Goal: Navigation & Orientation: Find specific page/section

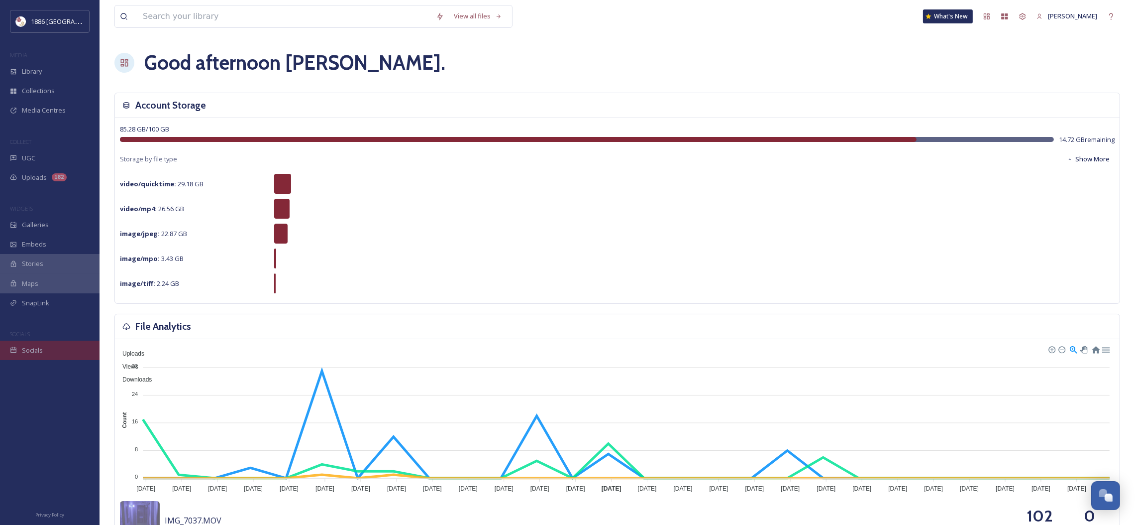
click at [41, 354] on span "Socials" at bounding box center [32, 349] width 21 height 9
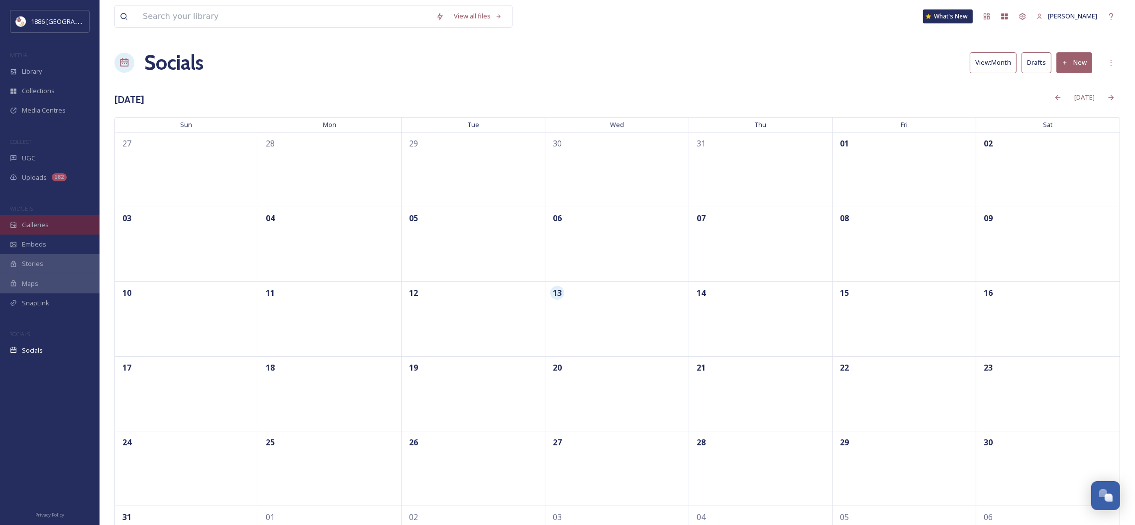
click at [29, 224] on span "Galleries" at bounding box center [35, 224] width 27 height 9
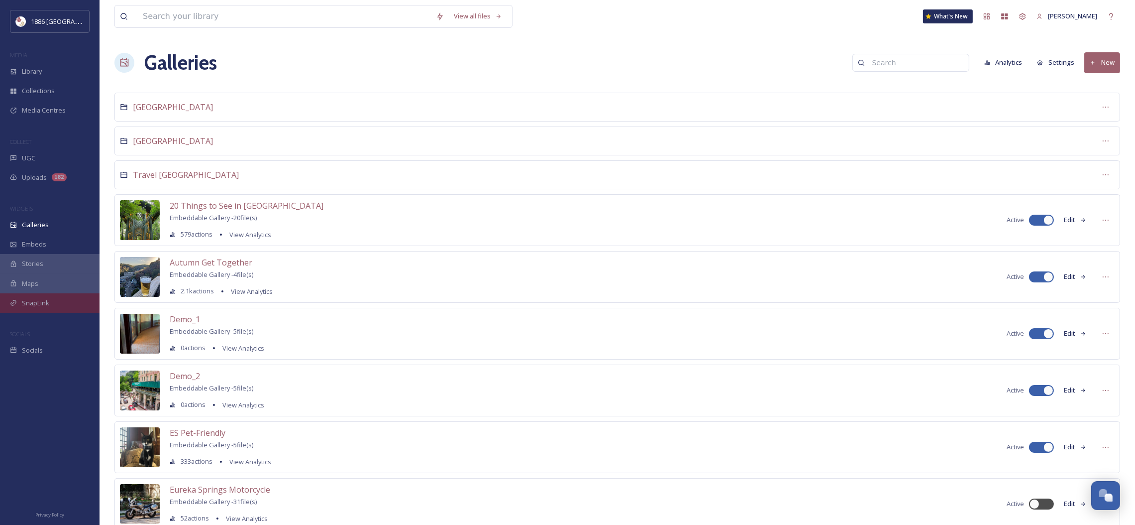
click at [37, 296] on div "SnapLink" at bounding box center [50, 302] width 100 height 19
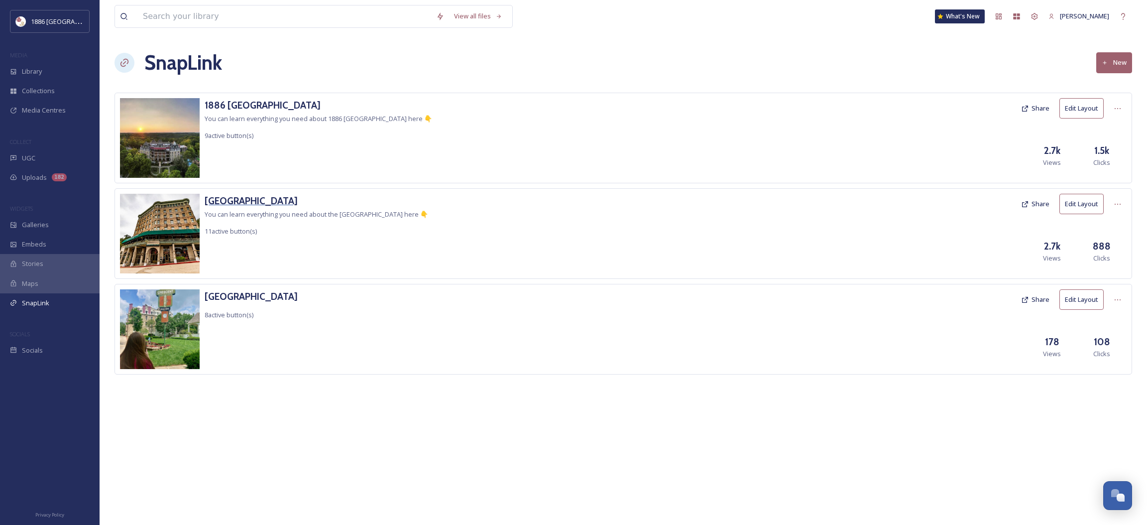
click at [247, 200] on h3 "Basin Park Hotel" at bounding box center [316, 201] width 223 height 14
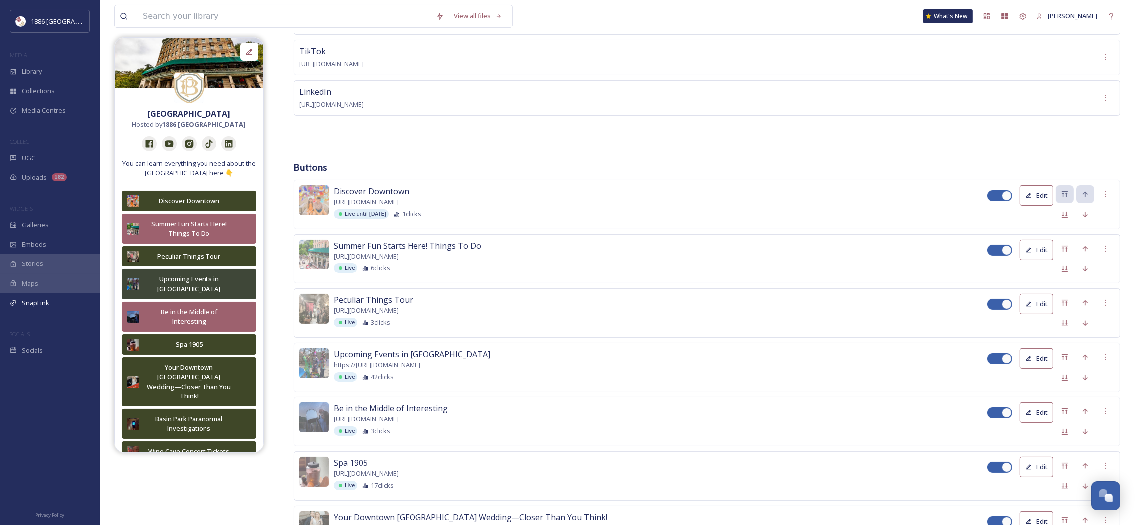
scroll to position [299, 0]
